Goal: Information Seeking & Learning: Learn about a topic

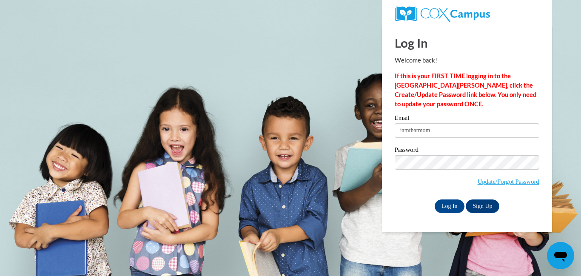
type input "[EMAIL_ADDRESS][DOMAIN_NAME]"
click at [450, 209] on input "Log In" at bounding box center [450, 207] width 30 height 14
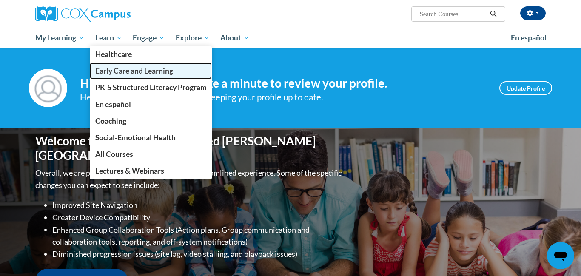
click at [125, 70] on span "Early Care and Learning" at bounding box center [134, 70] width 78 height 9
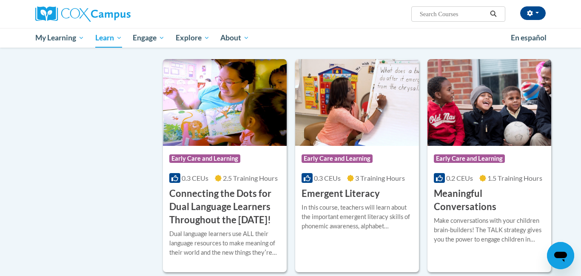
scroll to position [446, 0]
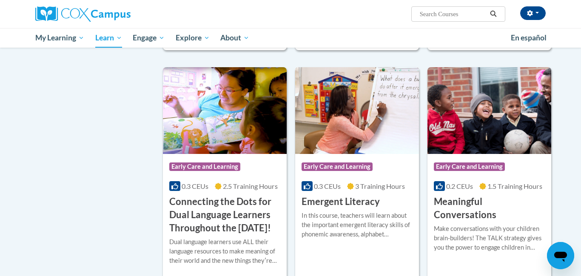
click at [341, 132] on img at bounding box center [357, 110] width 124 height 87
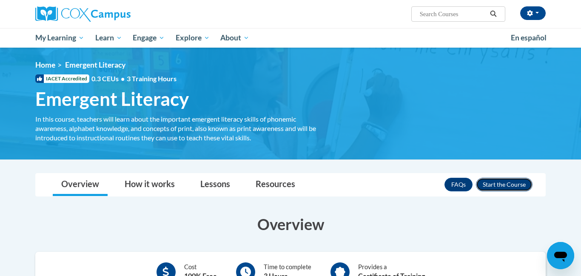
click at [491, 187] on button "Enroll" at bounding box center [504, 185] width 57 height 14
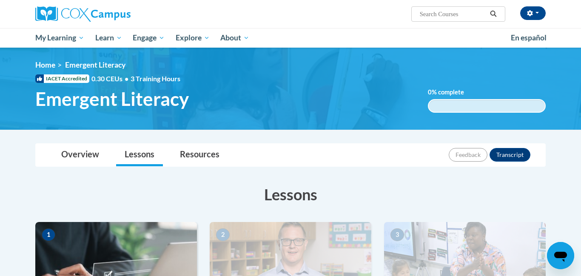
scroll to position [172, 0]
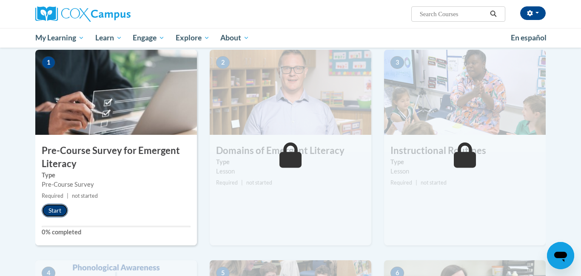
click at [56, 212] on button "Start" at bounding box center [55, 211] width 26 height 14
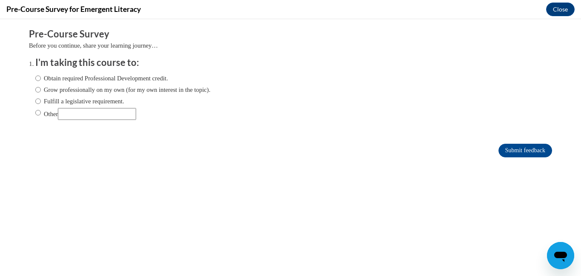
scroll to position [0, 0]
click at [40, 90] on input "Grow professionally on my own (for my own interest in the topic)." at bounding box center [38, 89] width 6 height 9
radio input "true"
click at [507, 153] on input "Submit feedback" at bounding box center [526, 151] width 54 height 14
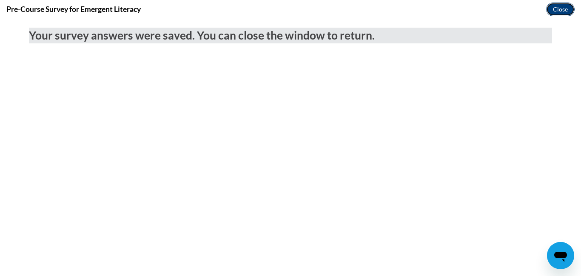
click at [560, 8] on button "Close" at bounding box center [560, 10] width 29 height 14
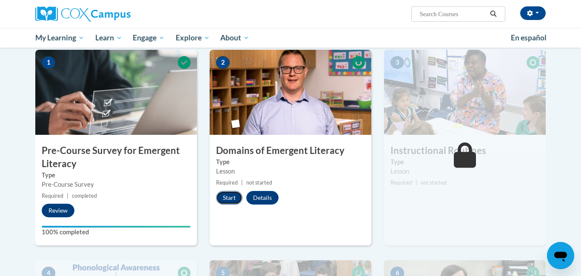
click at [234, 199] on button "Start" at bounding box center [229, 198] width 26 height 14
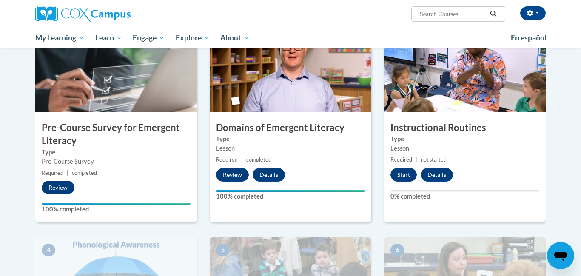
scroll to position [195, 0]
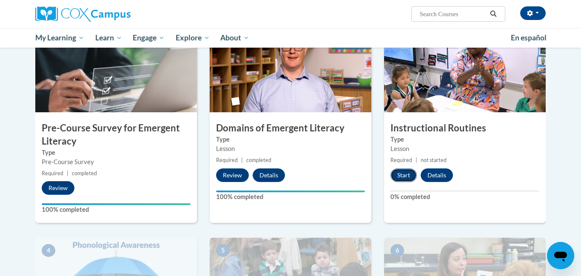
click at [409, 177] on button "Start" at bounding box center [404, 176] width 26 height 14
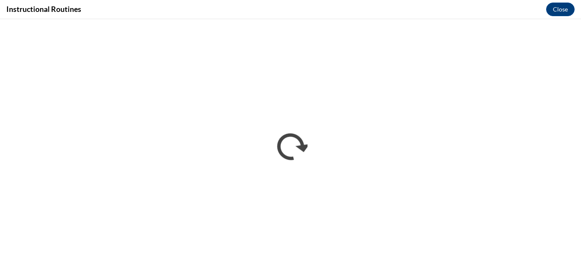
scroll to position [0, 0]
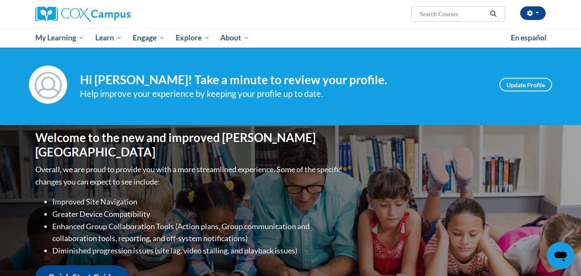
scroll to position [4, 0]
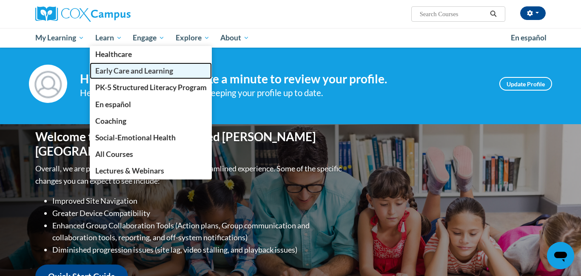
click at [129, 76] on link "Early Care and Learning" at bounding box center [151, 71] width 123 height 17
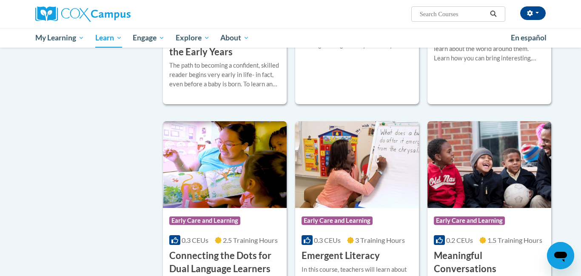
scroll to position [420, 0]
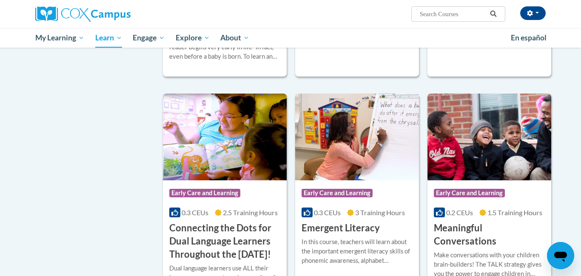
click at [333, 163] on img at bounding box center [357, 137] width 124 height 87
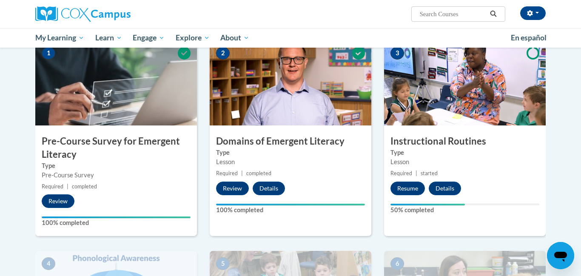
scroll to position [188, 0]
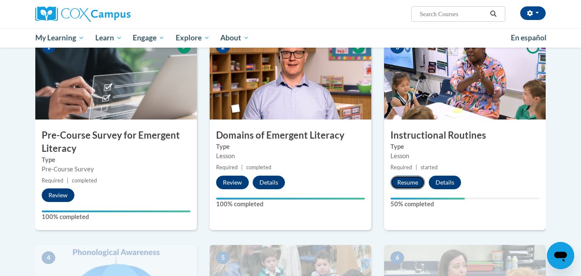
click at [405, 180] on button "Resume" at bounding box center [408, 183] width 34 height 14
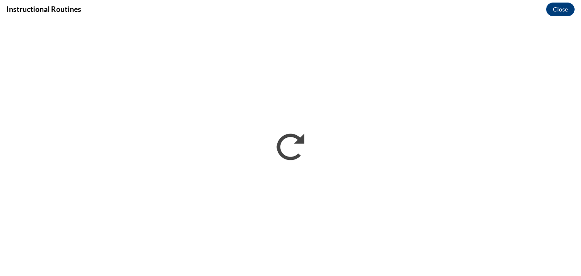
scroll to position [0, 0]
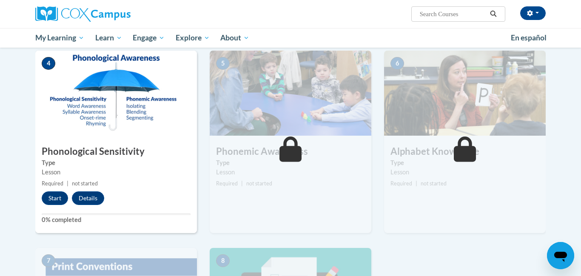
scroll to position [390, 0]
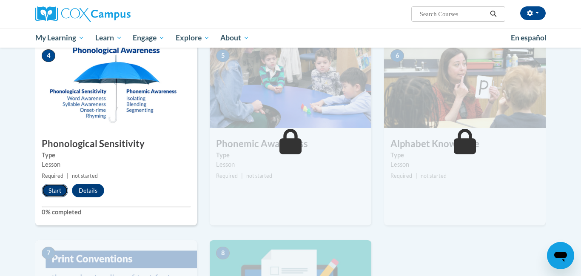
click at [49, 192] on button "Start" at bounding box center [55, 191] width 26 height 14
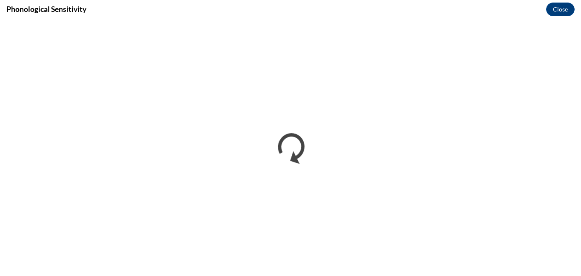
scroll to position [0, 0]
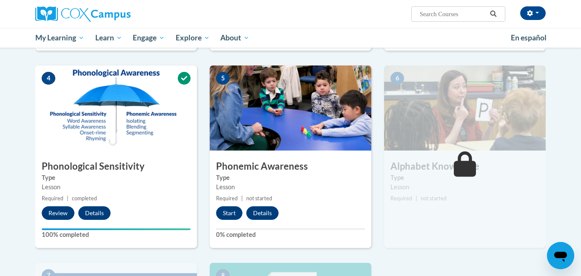
scroll to position [372, 0]
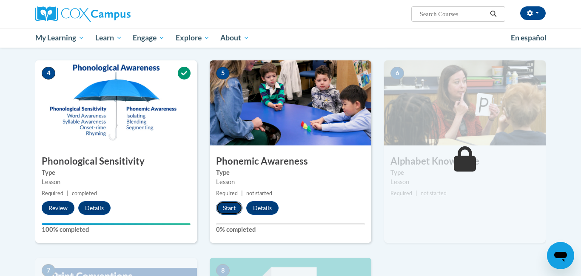
click at [228, 211] on button "Start" at bounding box center [229, 208] width 26 height 14
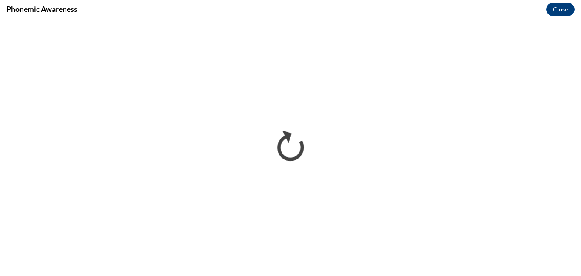
scroll to position [0, 0]
